Goal: Task Accomplishment & Management: Use online tool/utility

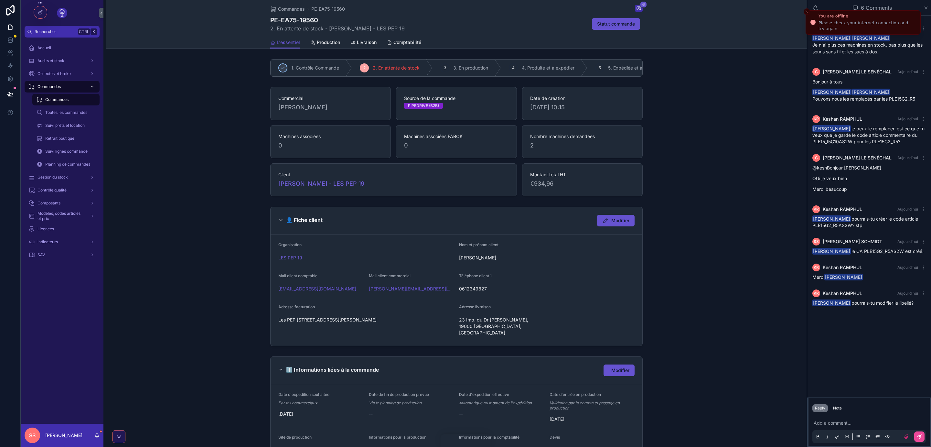
click at [807, 12] on line "Close toast" at bounding box center [807, 12] width 2 height 2
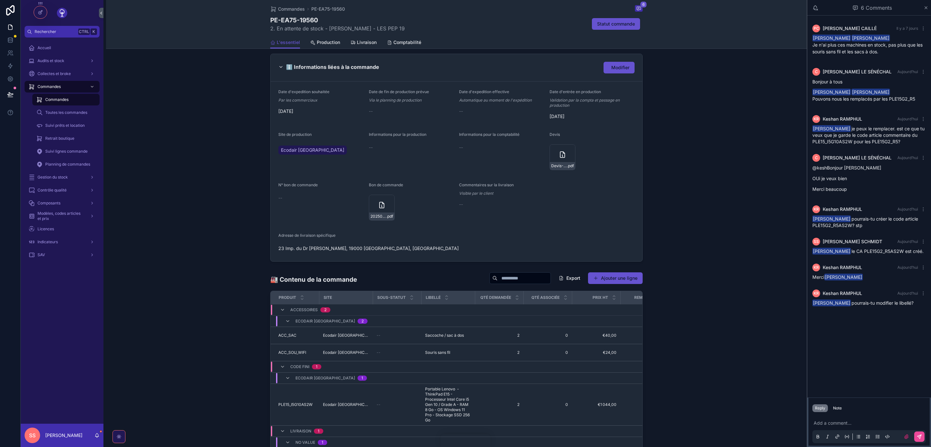
scroll to position [390, 0]
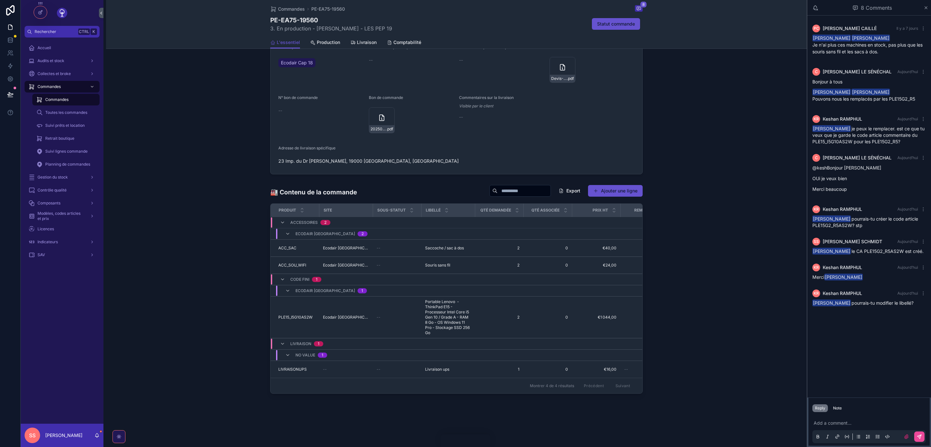
click at [818, 425] on p "scrollable content" at bounding box center [870, 423] width 113 height 6
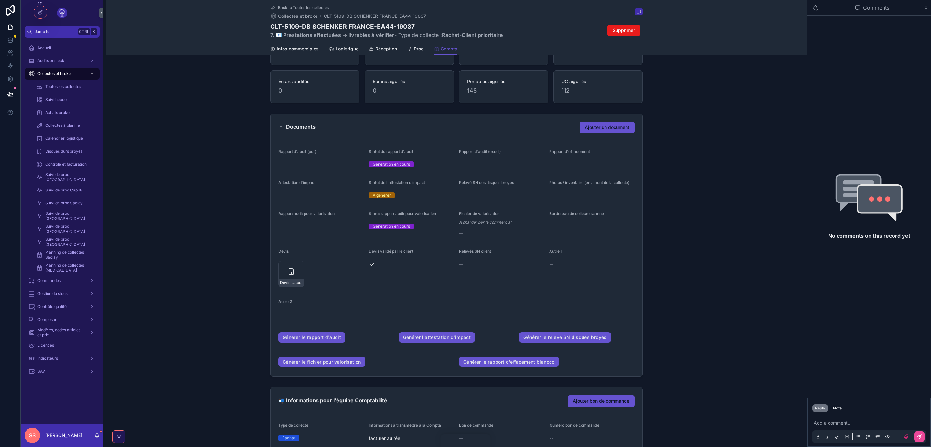
scroll to position [76, 0]
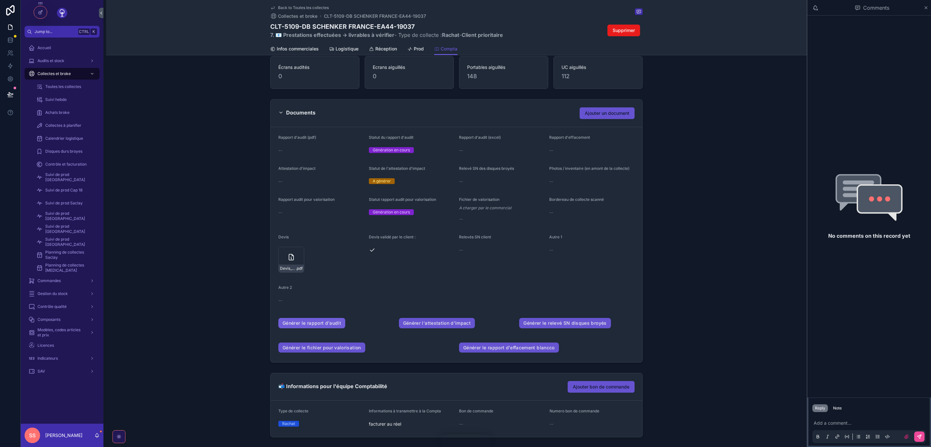
click at [325, 322] on link "Générer le rapport d'audit" at bounding box center [311, 323] width 67 height 10
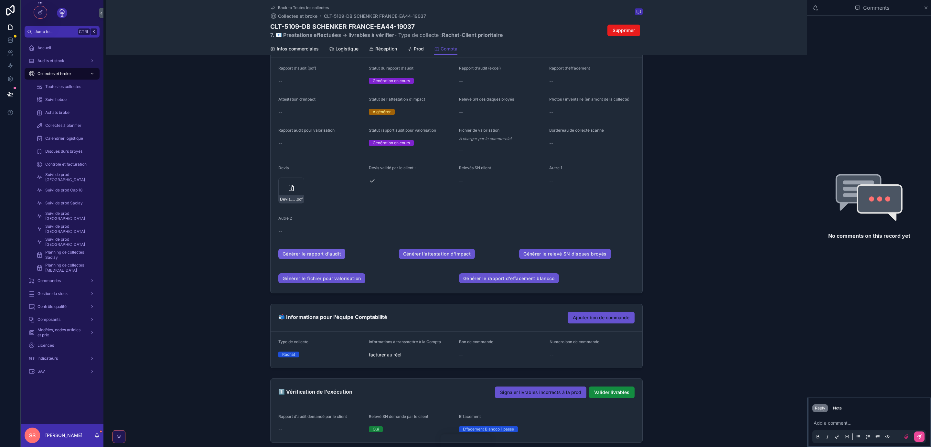
scroll to position [0, 0]
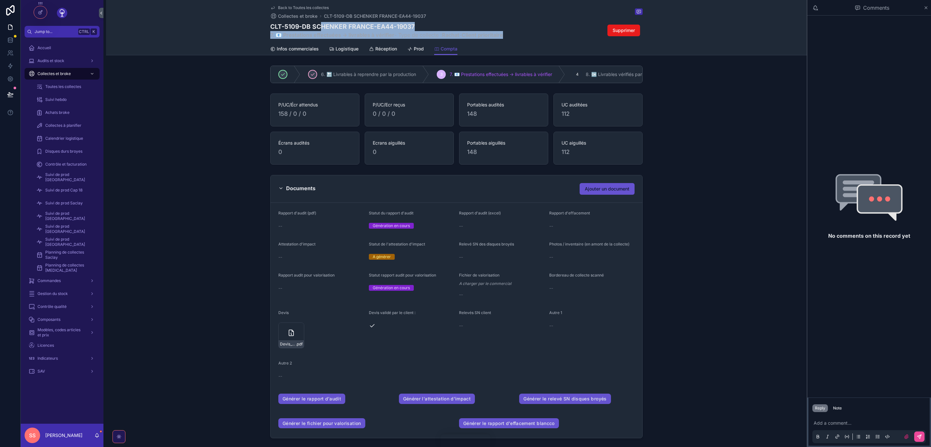
drag, startPoint x: 270, startPoint y: 25, endPoint x: 322, endPoint y: 26, distance: 51.4
click at [322, 26] on div "Back to Toutes les collectes Collectes et broke CLT-5109-DB SCHENKER FRANCE-EA4…" at bounding box center [456, 27] width 701 height 55
click at [415, 25] on h1 "CLT-5109-DB SCHENKER FRANCE-EA44-19037" at bounding box center [386, 26] width 233 height 9
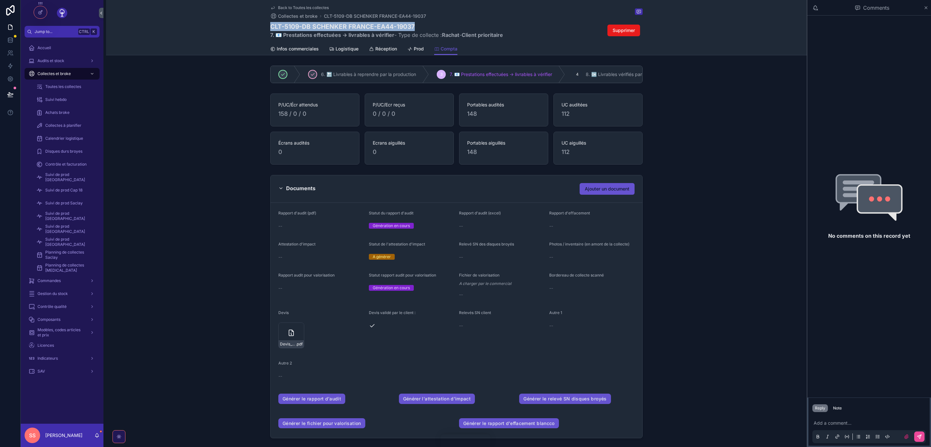
drag, startPoint x: 414, startPoint y: 25, endPoint x: 273, endPoint y: 22, distance: 141.3
click at [273, 22] on h1 "CLT-5109-DB SCHENKER FRANCE-EA44-19037" at bounding box center [386, 26] width 233 height 9
copy h1 "CLT-5109-DB SCHENKER FRANCE-EA44-19037"
